Goal: Book appointment/travel/reservation

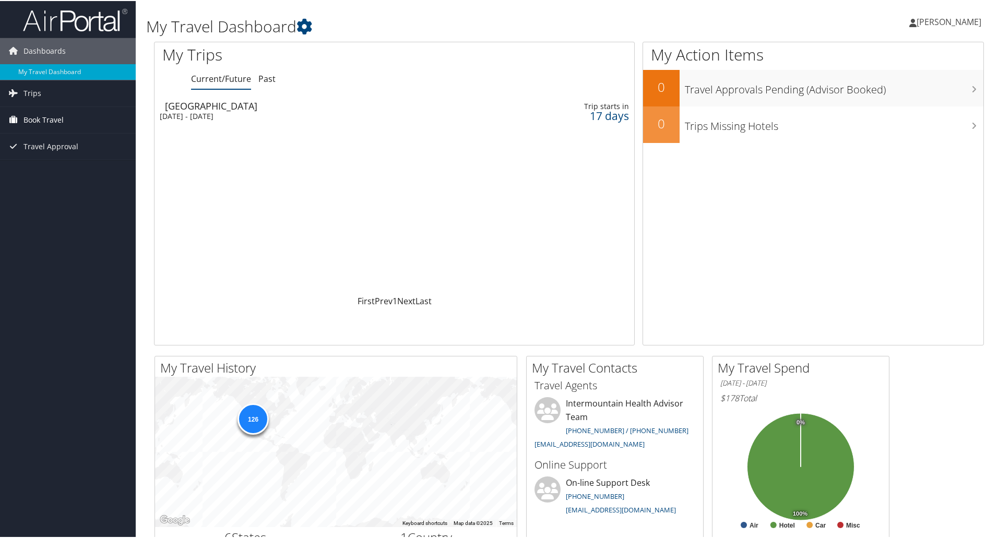
click at [27, 118] on span "Book Travel" at bounding box center [43, 119] width 40 height 26
click at [31, 164] on link "Book/Manage Online Trips" at bounding box center [68, 171] width 136 height 16
